Goal: Task Accomplishment & Management: Manage account settings

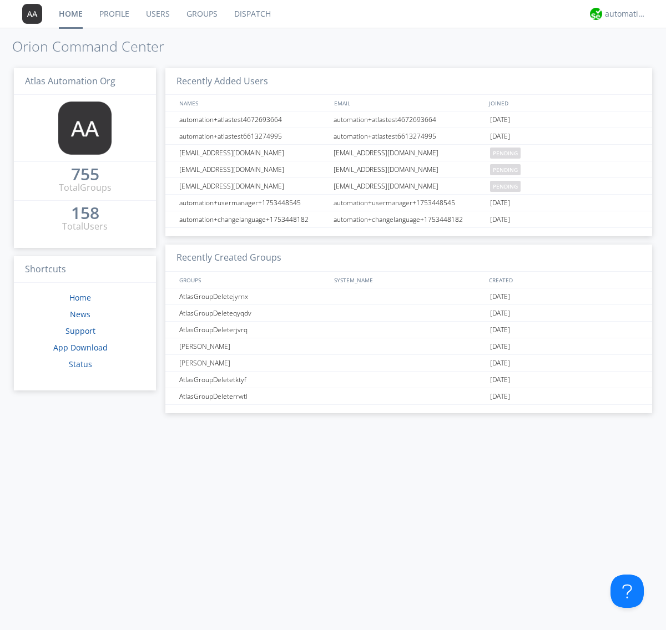
click at [157, 14] on link "Users" at bounding box center [158, 14] width 41 height 28
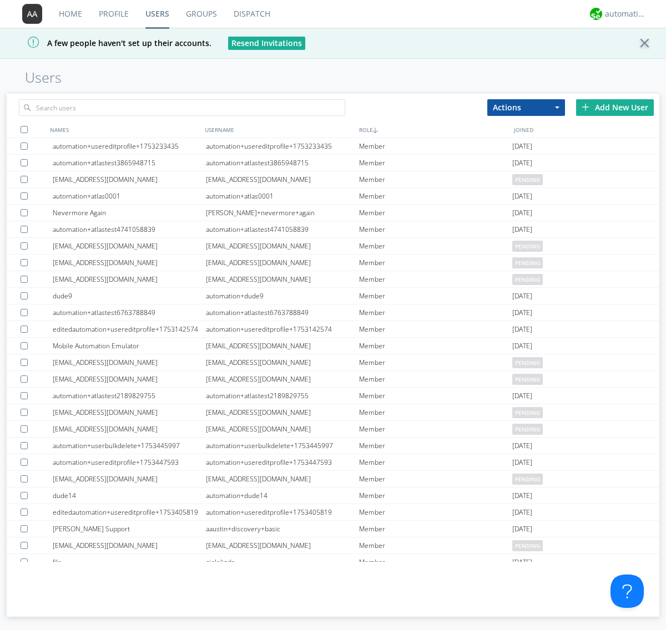
click at [615, 107] on div "Add New User" at bounding box center [615, 107] width 78 height 17
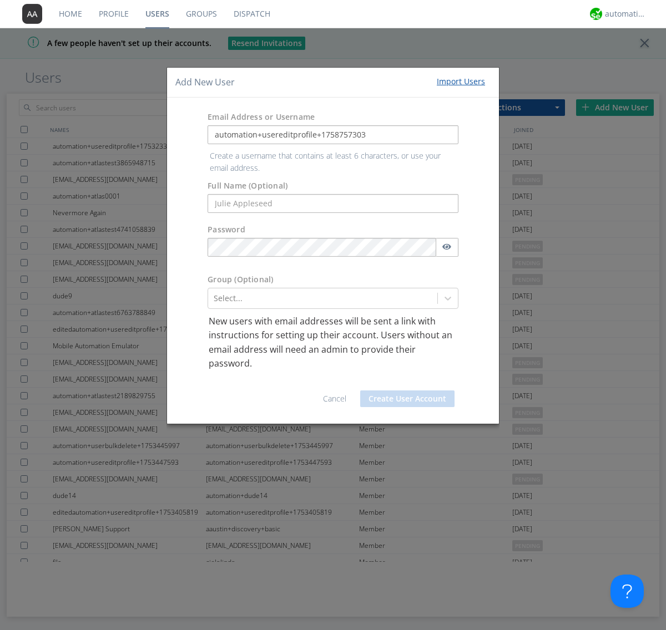
type input "automation+usereditprofile+1758757303"
click at [407, 391] on button "Create User Account" at bounding box center [407, 399] width 94 height 17
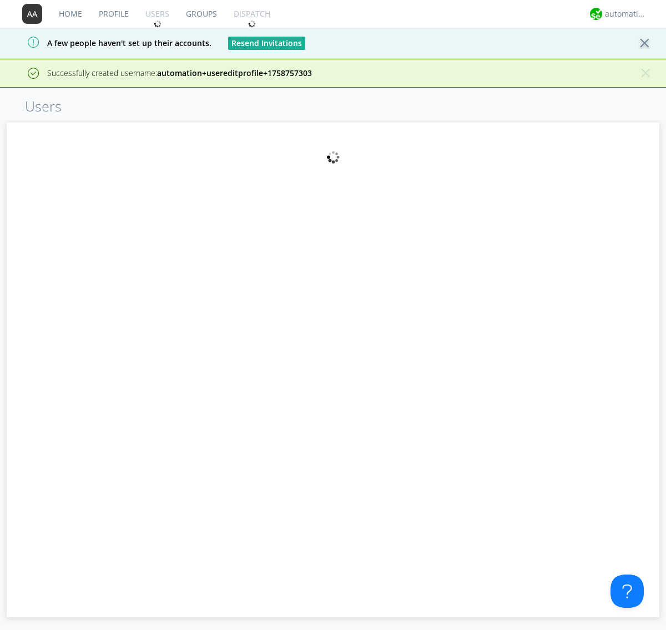
click at [307, 74] on strong "automation+usereditprofile+1758757303" at bounding box center [234, 73] width 155 height 11
click at [264, 74] on strong "automation+usereditprofile+1758757303" at bounding box center [234, 73] width 155 height 11
click at [251, 79] on div "× Close alert Successfully created username: automation+usereditprofile+1758757…" at bounding box center [333, 73] width 666 height 29
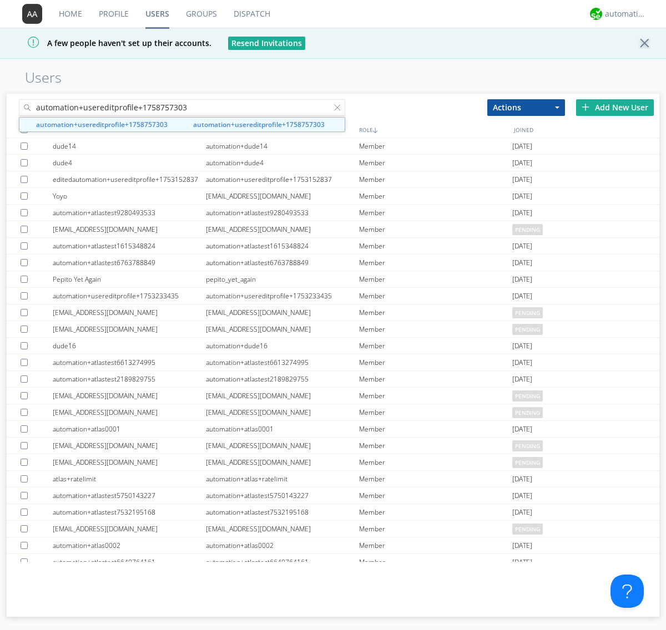
type input "automation+usereditprofile+1758757303"
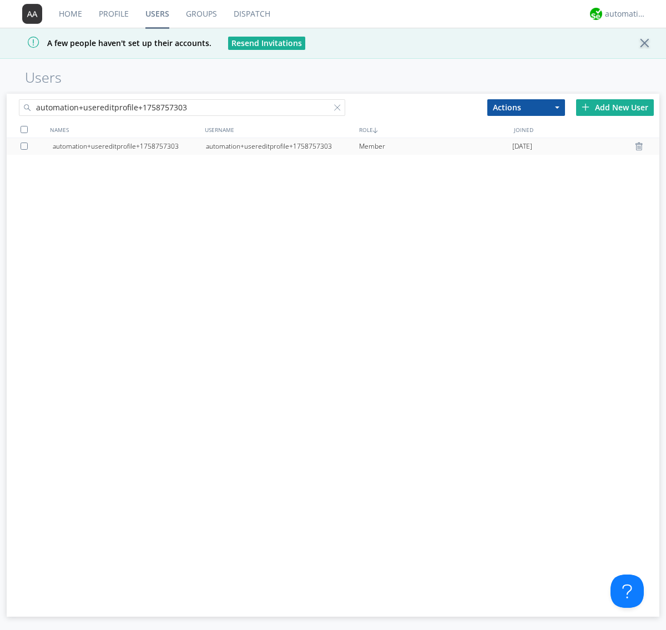
click at [282, 146] on div "automation+usereditprofile+1758757303" at bounding box center [282, 146] width 153 height 17
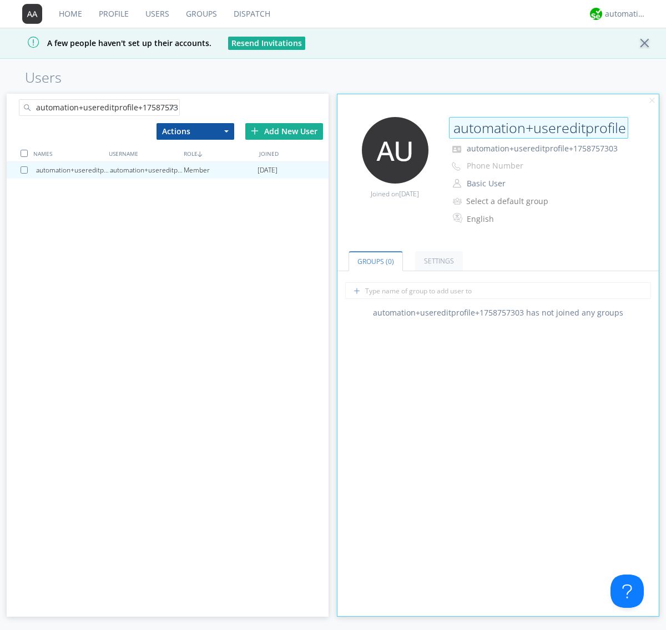
click at [538, 128] on input "automation+usereditprofile+1758757303" at bounding box center [538, 128] width 179 height 22
type input "editedautomation+usereditprofile+1758757303"
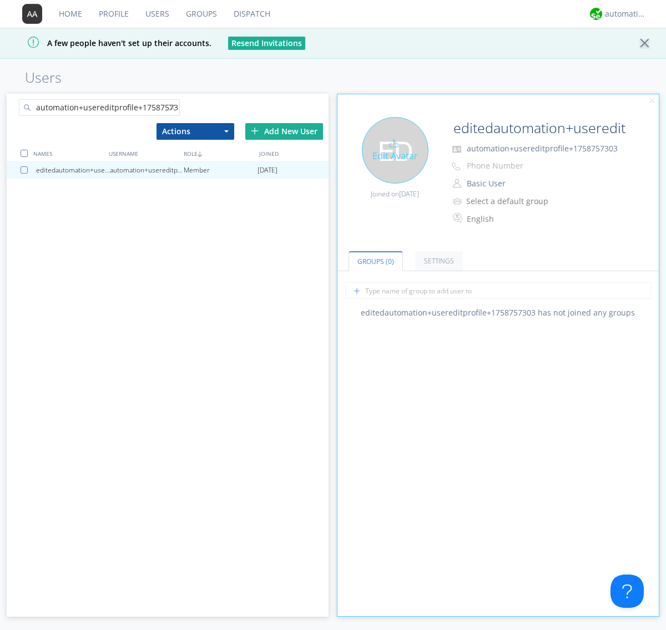
click at [395, 150] on div "Edit Avatar" at bounding box center [395, 150] width 67 height 67
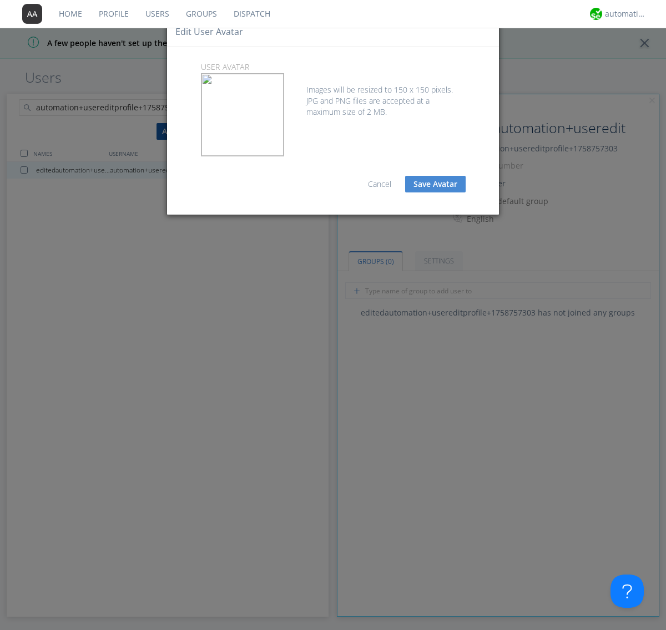
click at [435, 184] on button "Save Avatar" at bounding box center [435, 184] width 60 height 17
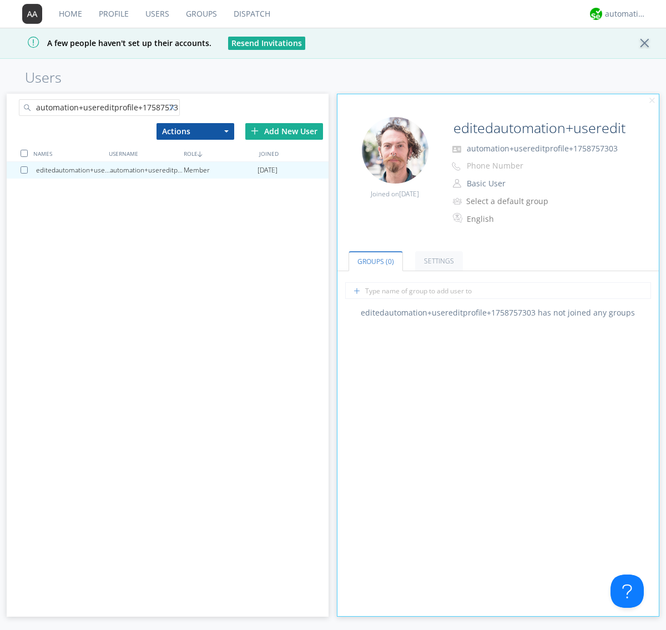
click at [174, 109] on div at bounding box center [174, 109] width 11 height 11
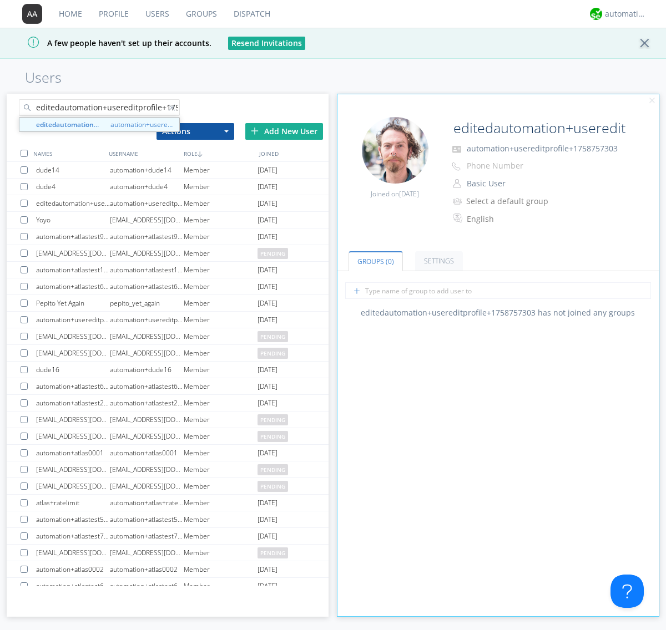
scroll to position [0, 29]
type input "editedautomation+usereditprofile+1758757303"
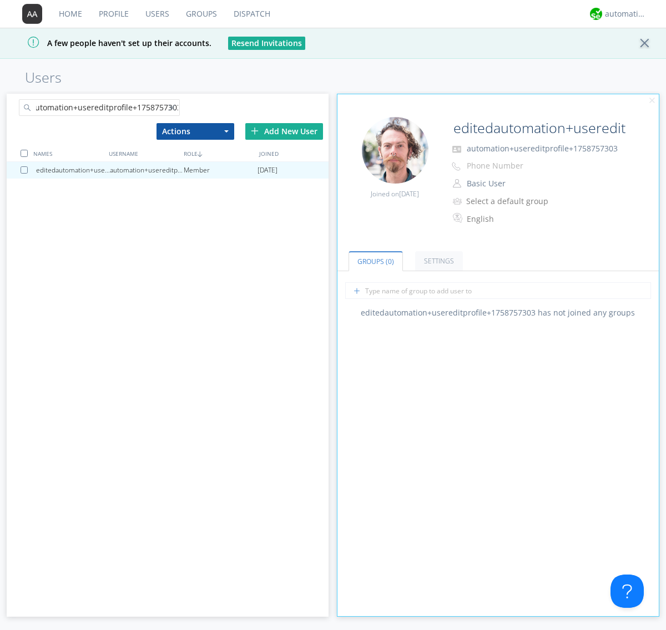
click at [24, 153] on div at bounding box center [24, 153] width 7 height 7
click at [195, 131] on button "Actions" at bounding box center [195, 131] width 78 height 17
click at [0, 0] on link "Delete User" at bounding box center [0, 0] width 0 height 0
